Goal: Information Seeking & Learning: Learn about a topic

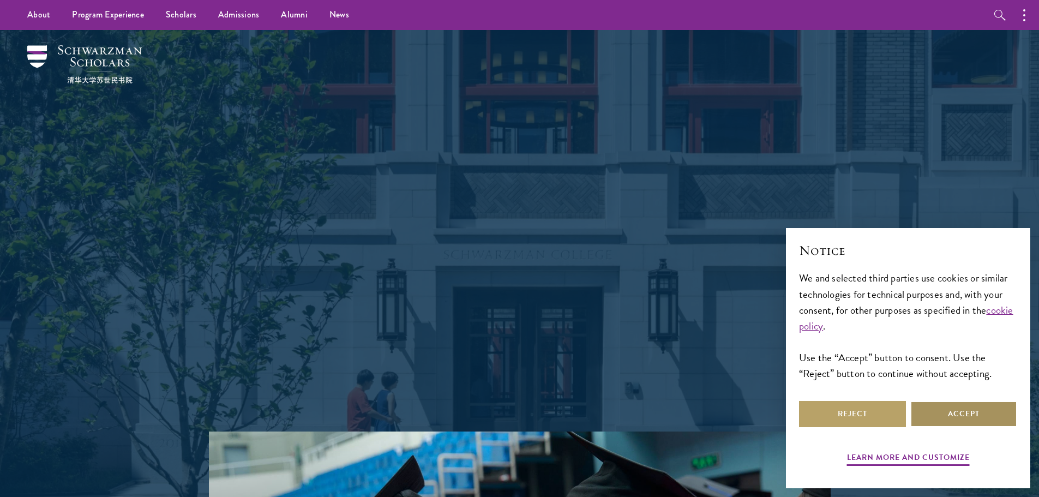
click at [974, 408] on button "Accept" at bounding box center [963, 414] width 107 height 26
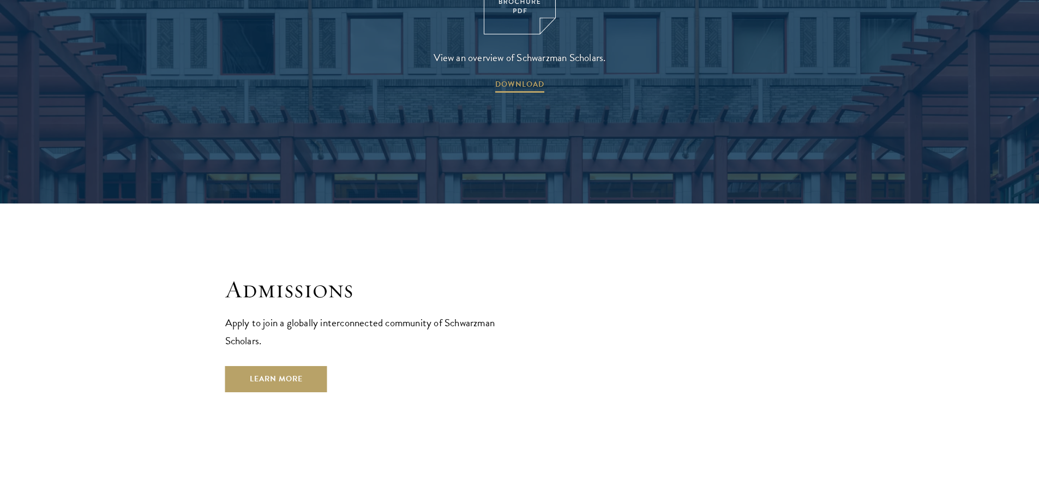
scroll to position [1799, 0]
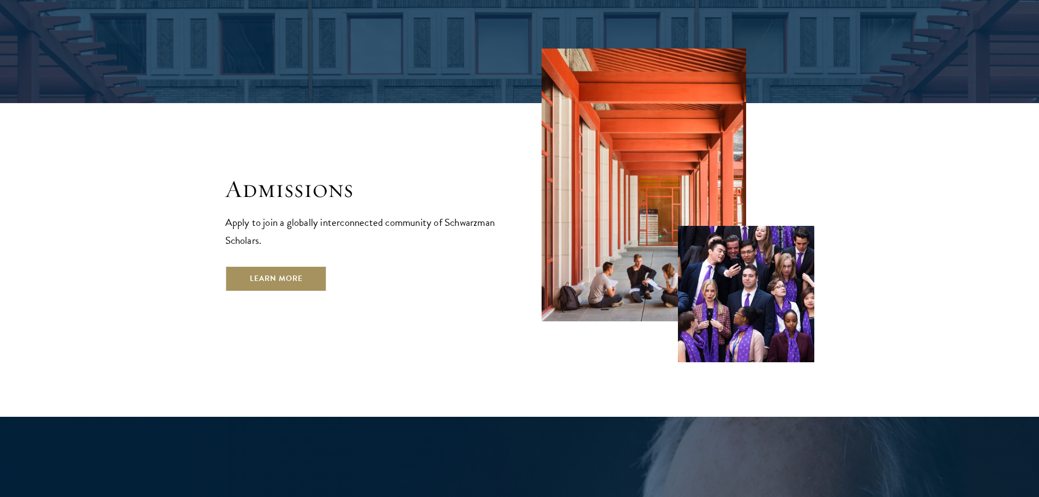
click at [270, 266] on link "Learn More" at bounding box center [276, 279] width 102 height 26
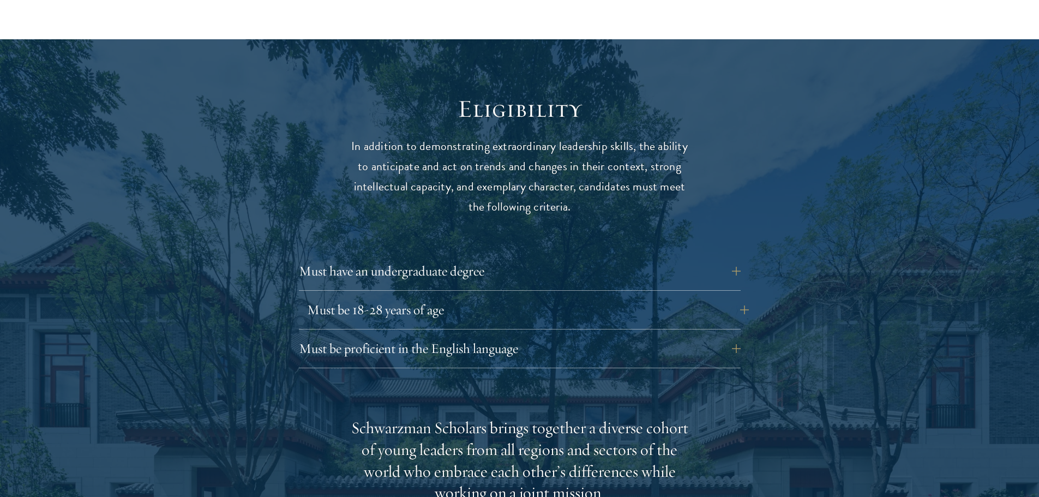
scroll to position [1363, 0]
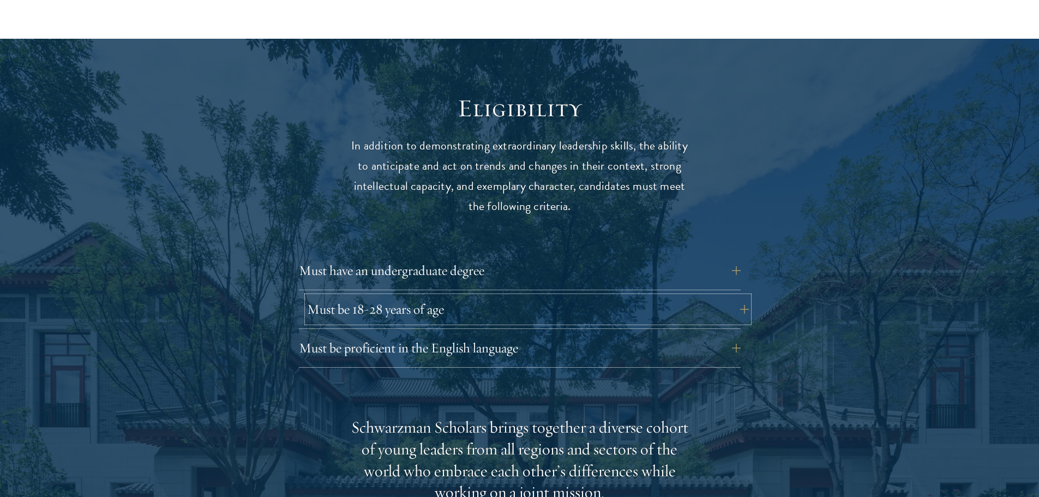
click at [544, 296] on button "Must be 18-28 years of age" at bounding box center [528, 309] width 442 height 26
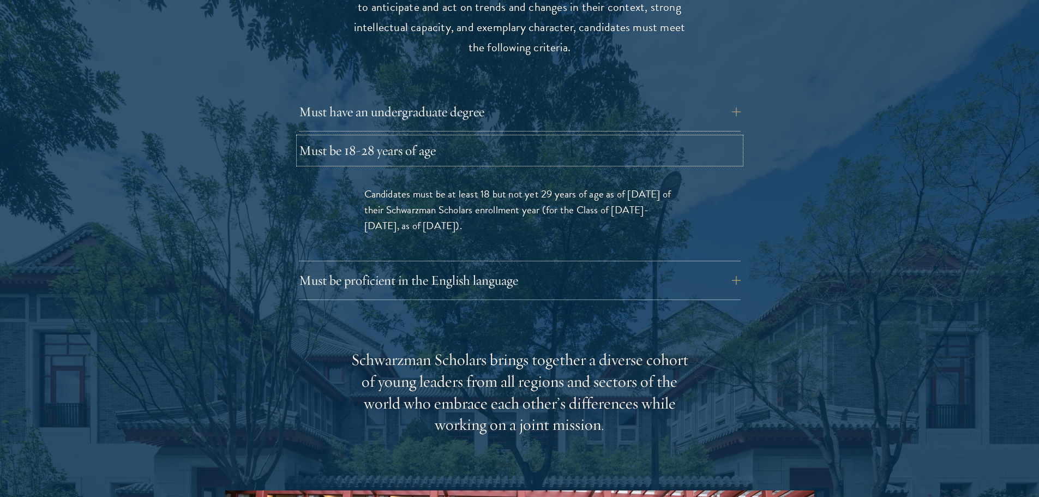
scroll to position [1527, 0]
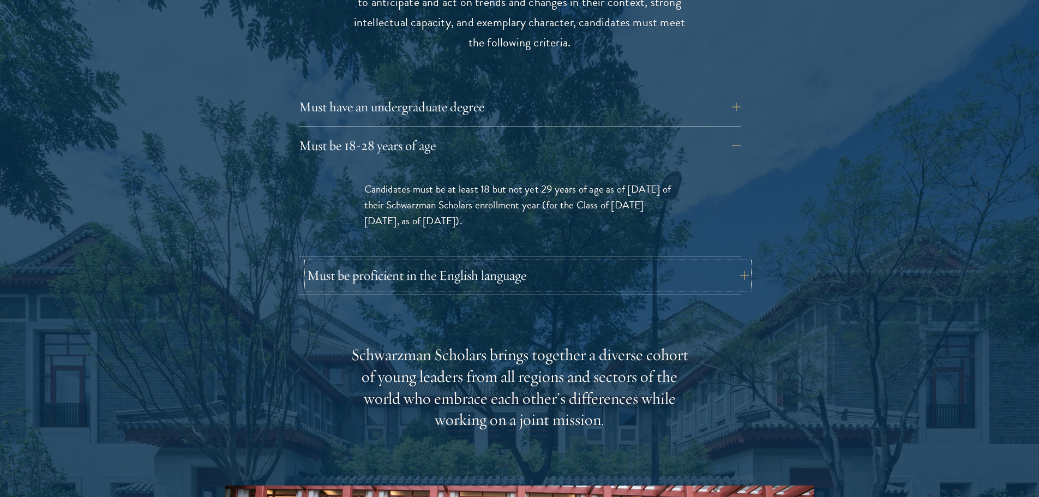
click at [532, 262] on button "Must be proficient in the English language" at bounding box center [528, 275] width 442 height 26
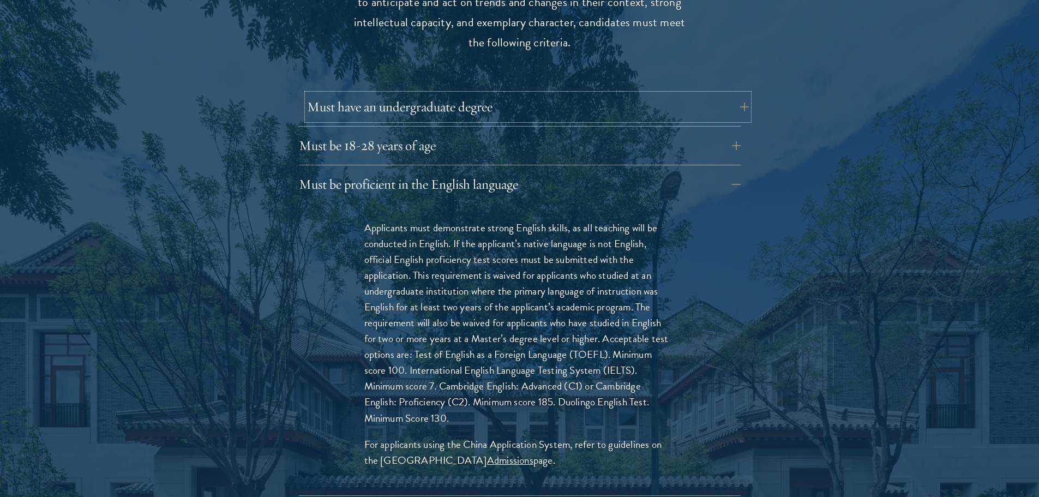
click at [501, 94] on button "Must have an undergraduate degree" at bounding box center [528, 107] width 442 height 26
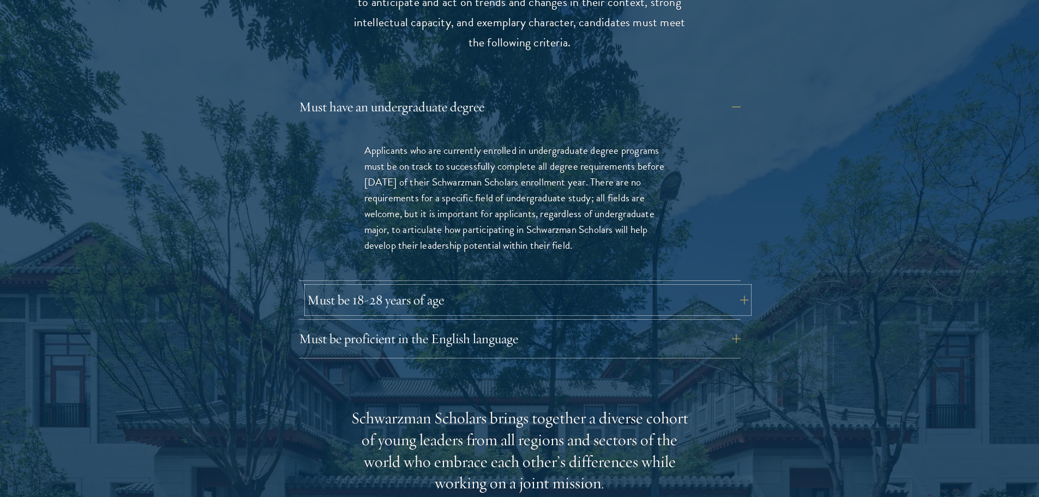
click at [586, 287] on button "Must be 18-28 years of age" at bounding box center [528, 300] width 442 height 26
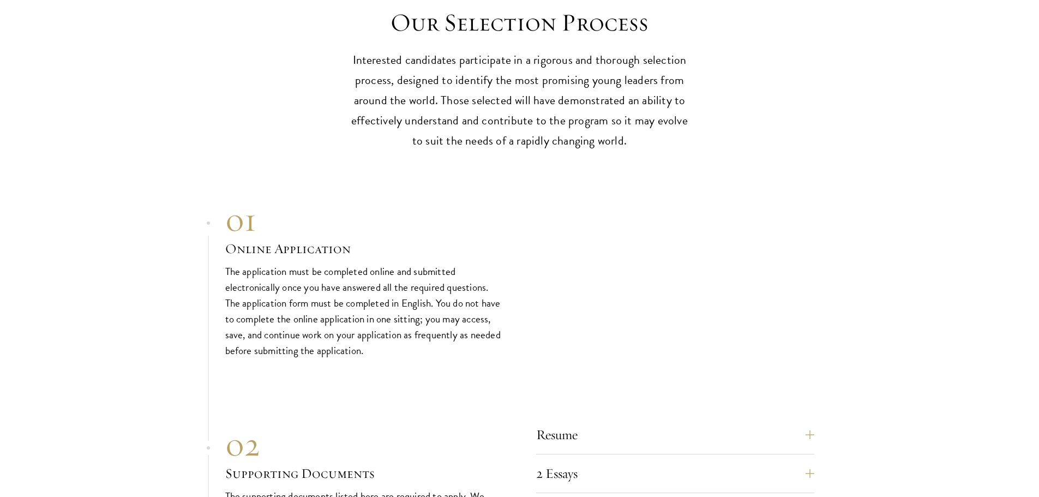
scroll to position [3380, 0]
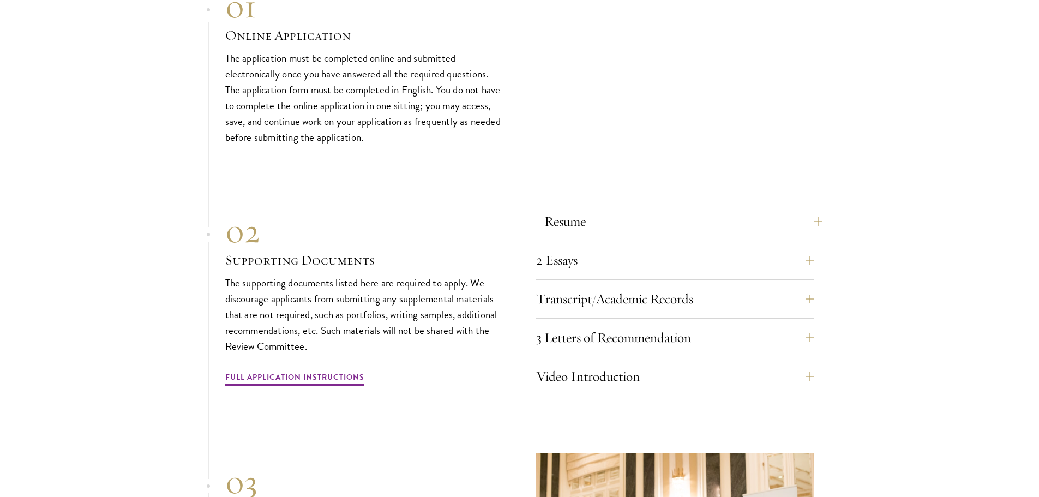
click at [761, 208] on button "Resume" at bounding box center [683, 221] width 278 height 26
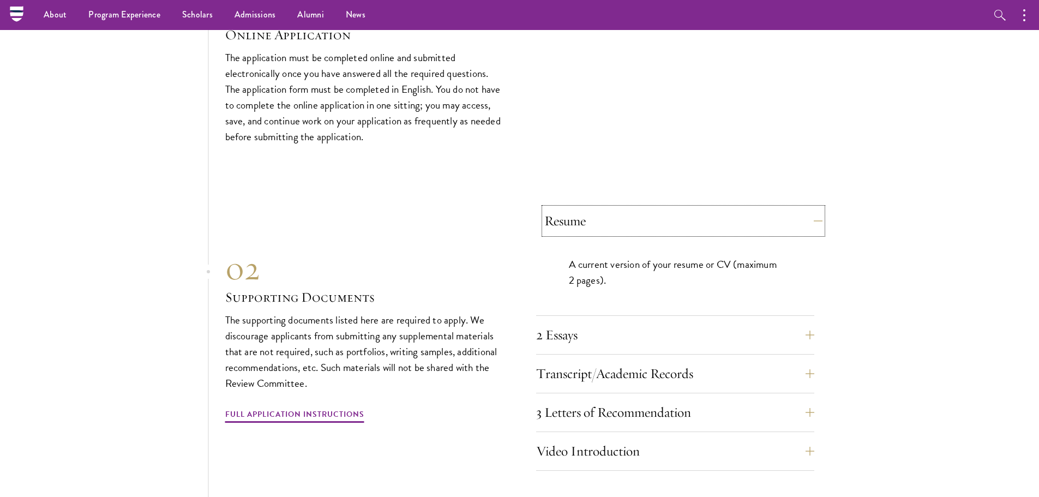
scroll to position [3289, 0]
click at [755, 208] on button "Resume" at bounding box center [683, 221] width 278 height 26
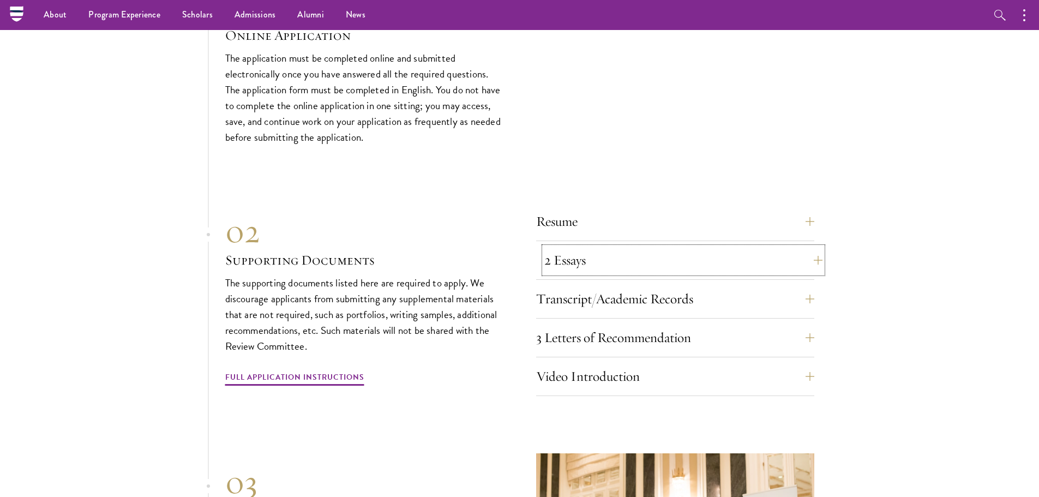
click at [755, 247] on button "2 Essays" at bounding box center [683, 260] width 278 height 26
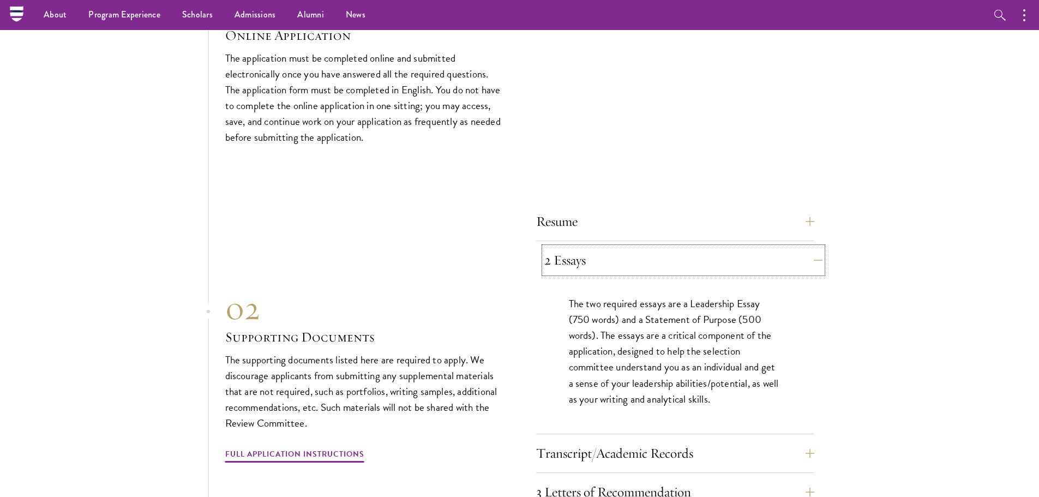
click at [741, 247] on button "2 Essays" at bounding box center [683, 260] width 278 height 26
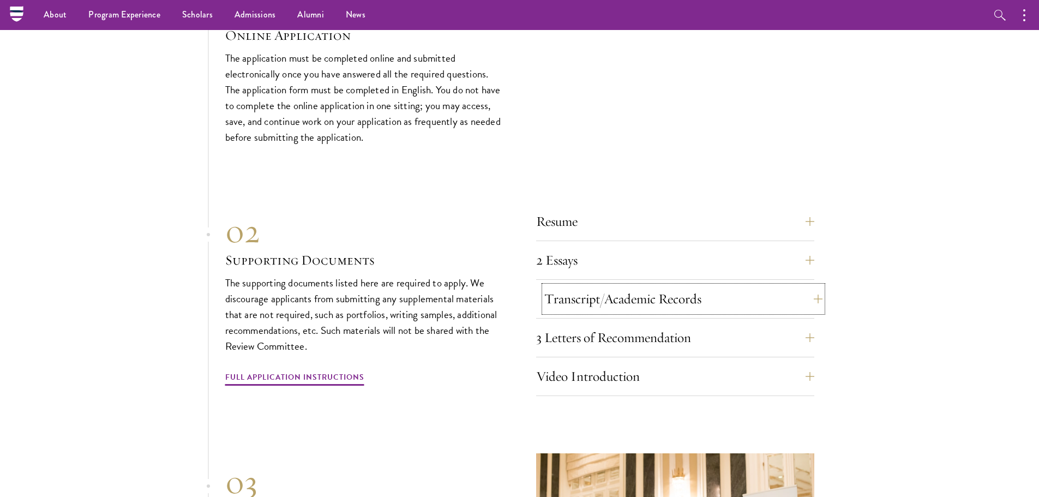
click at [766, 286] on button "Transcript/Academic Records" at bounding box center [683, 299] width 278 height 26
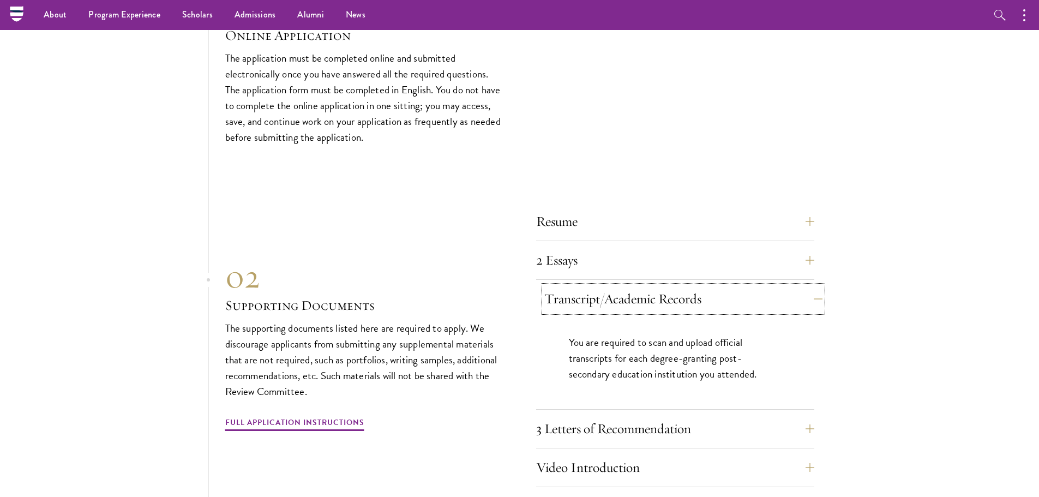
click at [766, 286] on button "Transcript/Academic Records" at bounding box center [683, 299] width 278 height 26
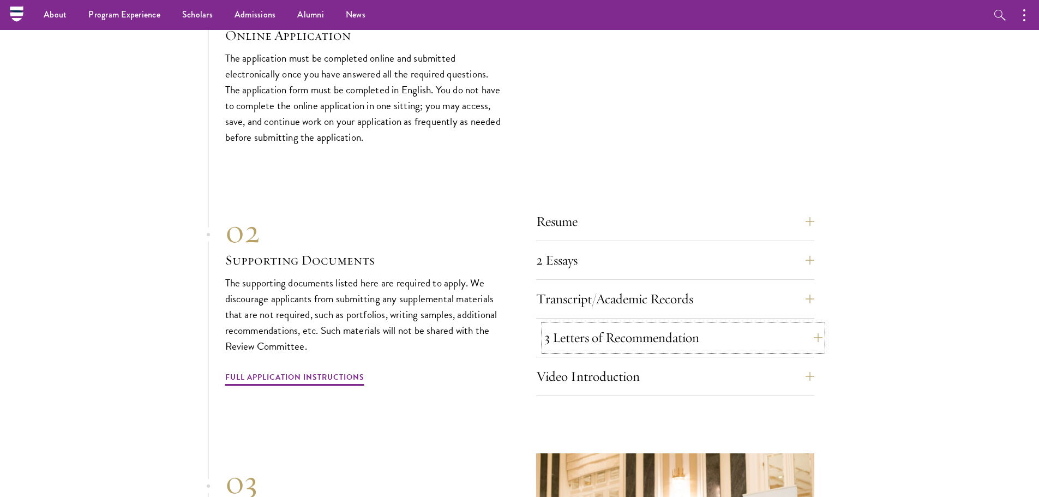
click at [761, 324] on button "3 Letters of Recommendation" at bounding box center [683, 337] width 278 height 26
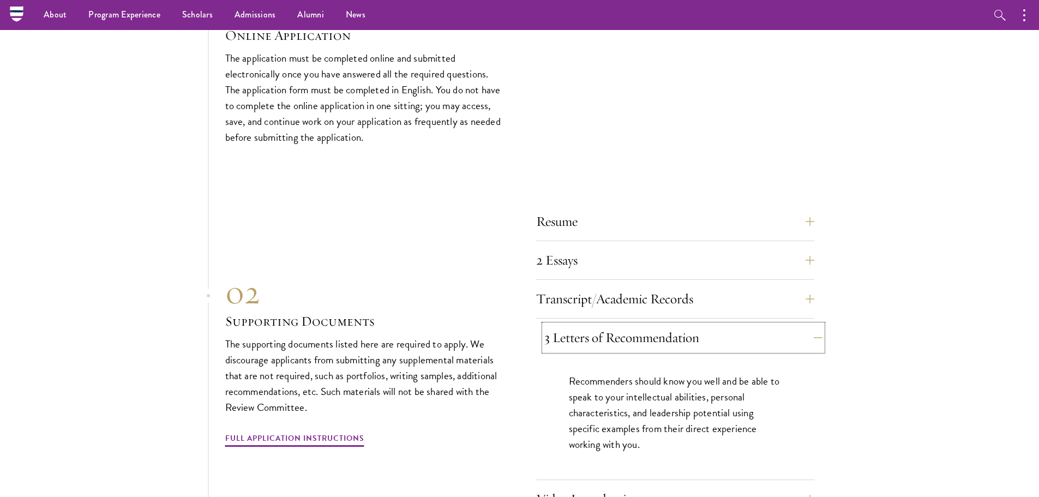
click at [761, 324] on button "3 Letters of Recommendation" at bounding box center [683, 337] width 278 height 26
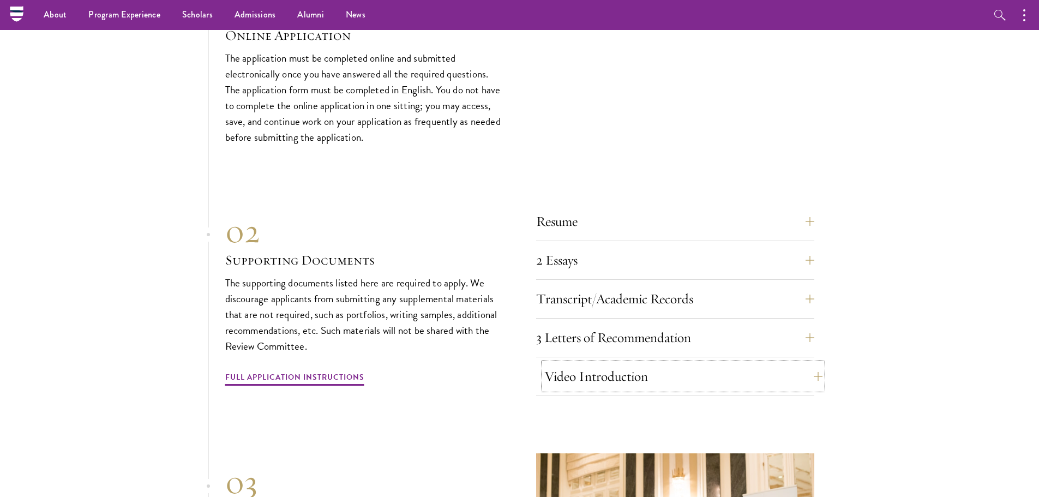
click at [729, 363] on button "Video Introduction" at bounding box center [683, 376] width 278 height 26
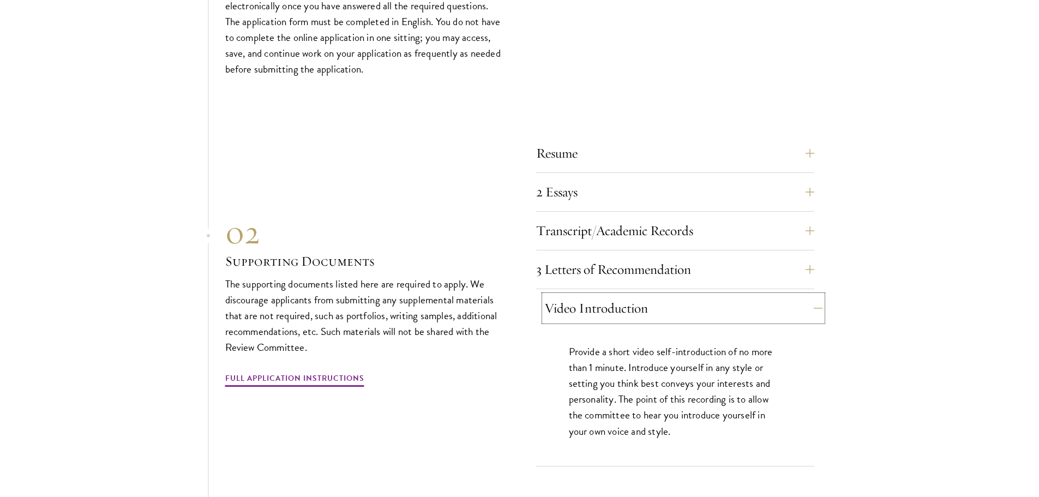
scroll to position [3507, 0]
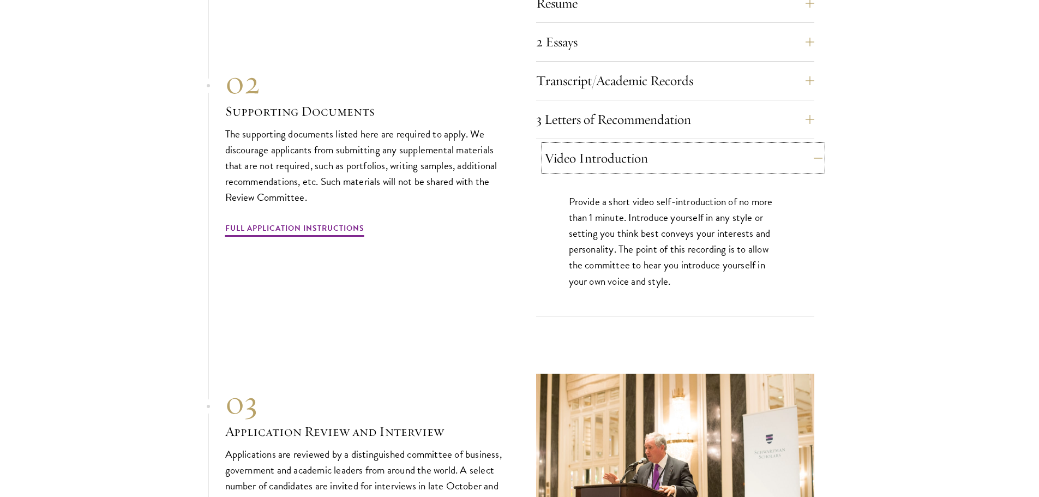
click at [729, 147] on button "Video Introduction" at bounding box center [683, 158] width 278 height 26
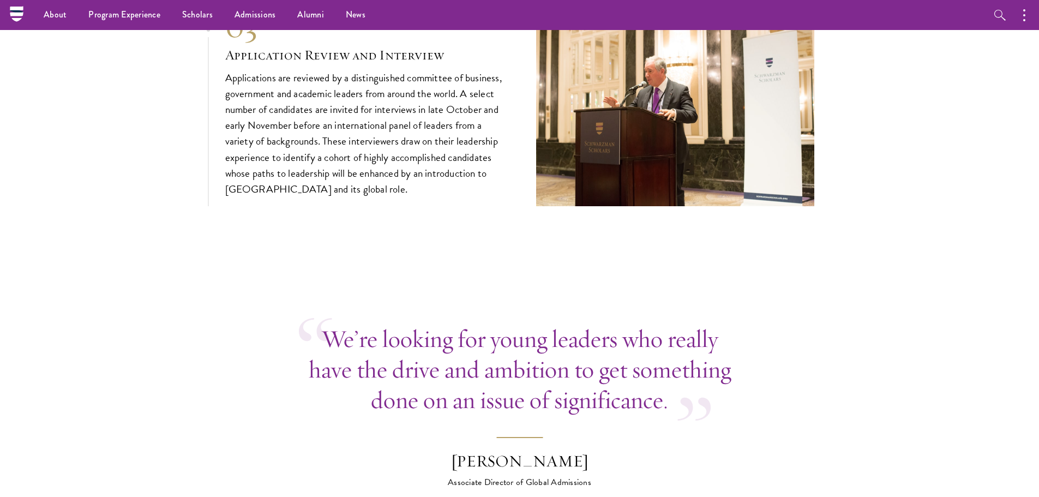
scroll to position [3725, 0]
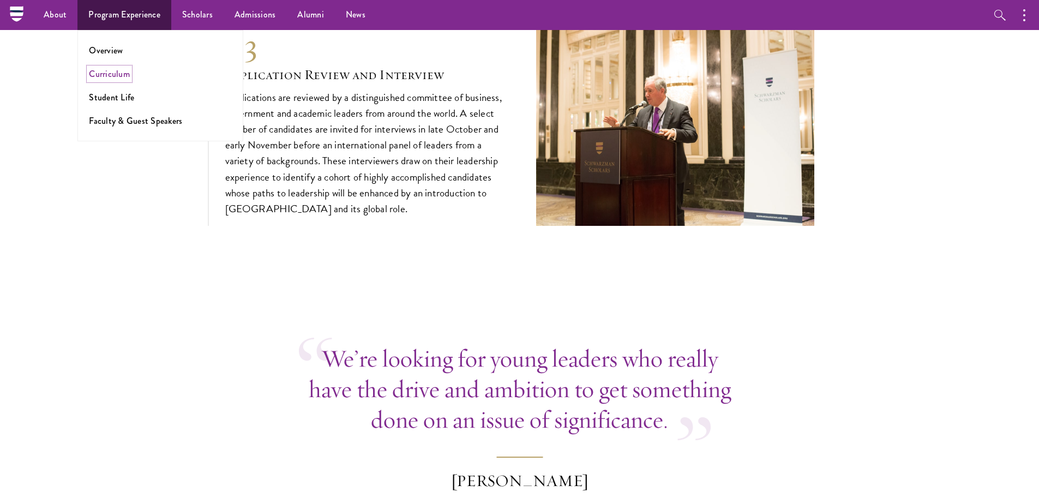
click at [118, 71] on link "Curriculum" at bounding box center [109, 74] width 41 height 13
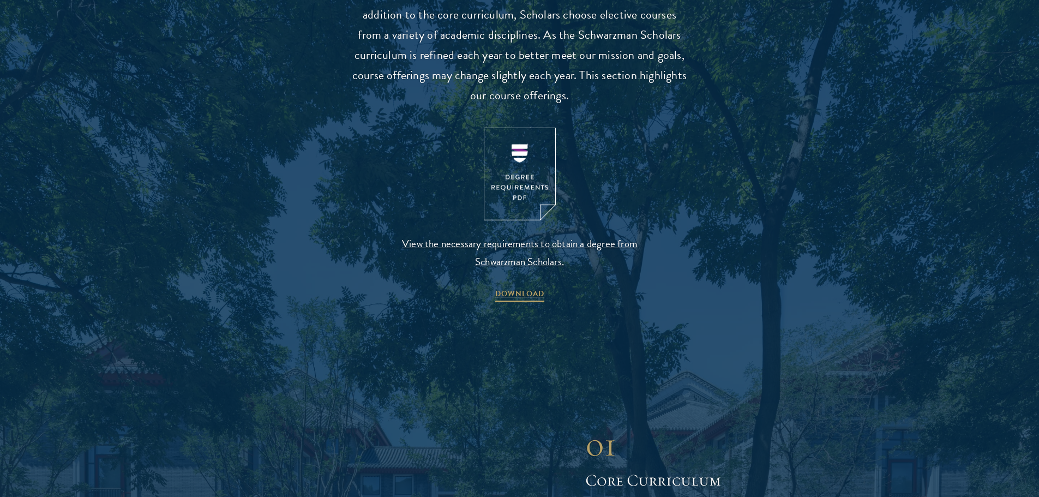
scroll to position [1472, 0]
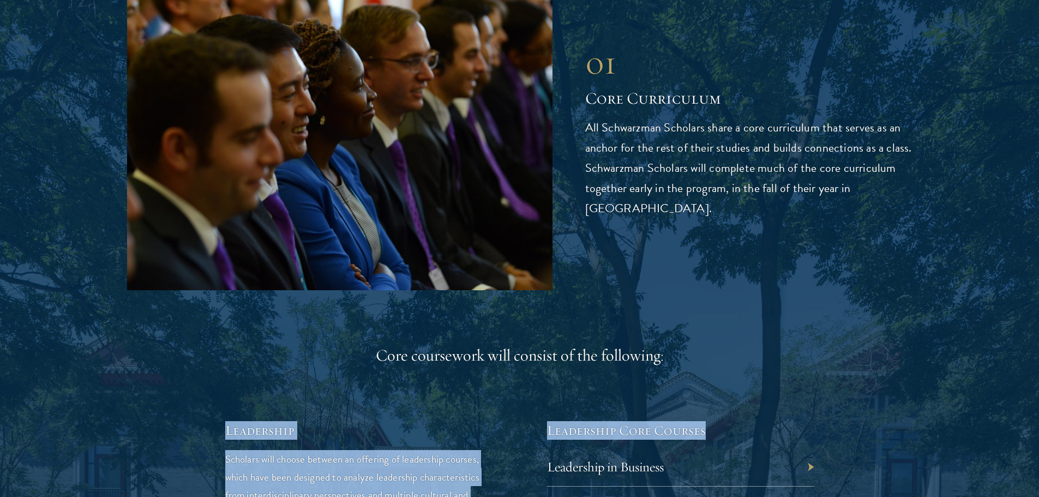
drag, startPoint x: 860, startPoint y: 319, endPoint x: 791, endPoint y: 375, distance: 89.1
click at [807, 352] on div "Core coursework will consist of the following:" at bounding box center [519, 356] width 589 height 22
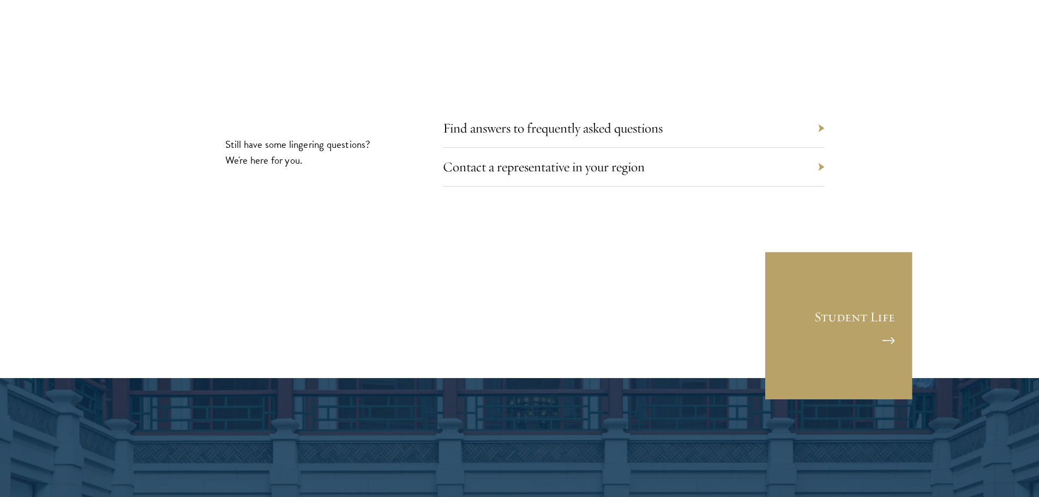
scroll to position [6270, 0]
